Goal: Navigation & Orientation: Go to known website

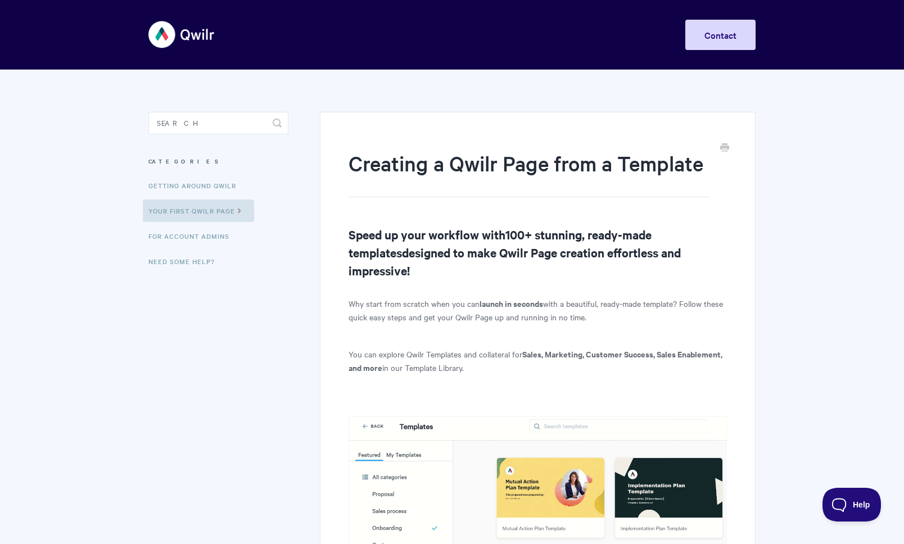
click at [169, 43] on img at bounding box center [181, 34] width 67 height 42
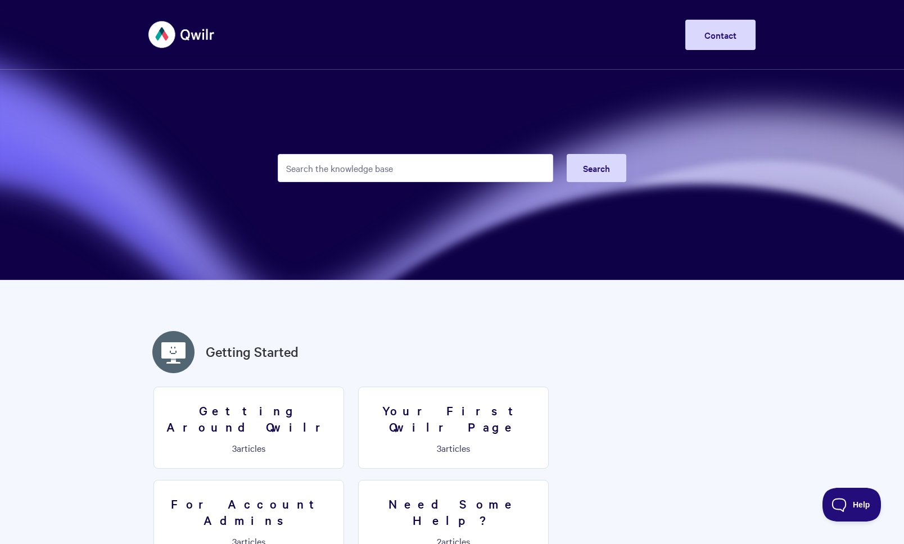
click at [171, 26] on img at bounding box center [181, 34] width 67 height 42
